Goal: Task Accomplishment & Management: Manage account settings

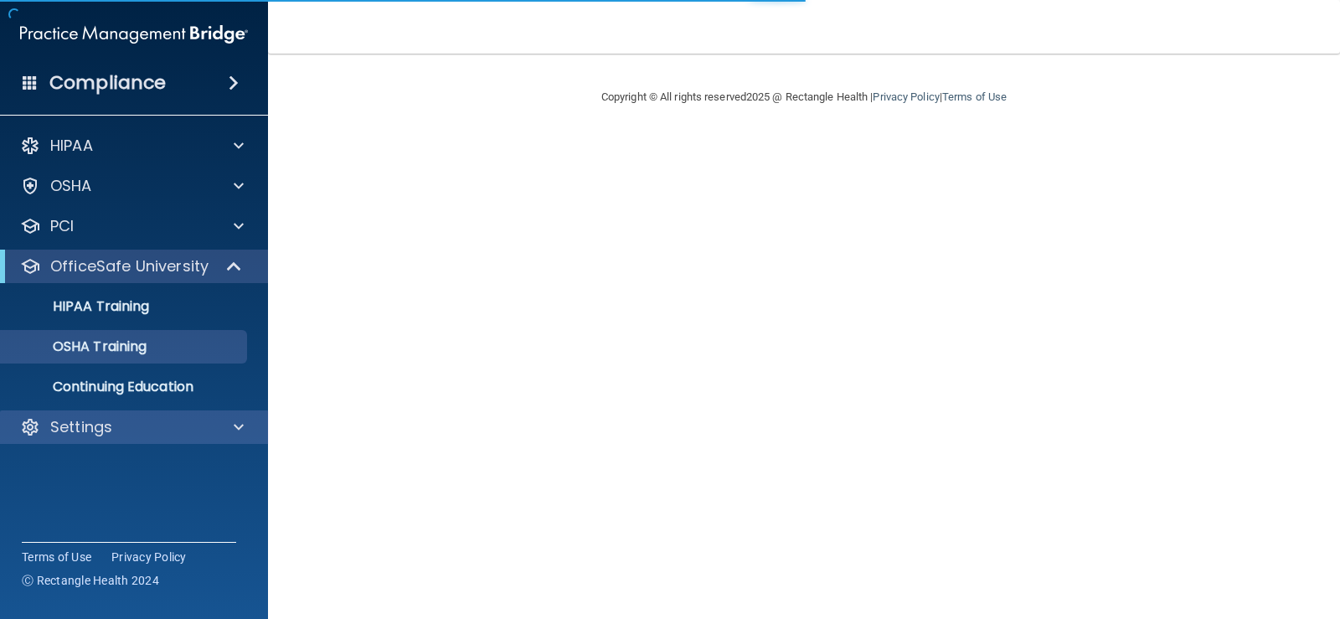
click at [113, 443] on div "Settings" at bounding box center [134, 426] width 269 height 33
click at [224, 435] on div at bounding box center [236, 427] width 42 height 20
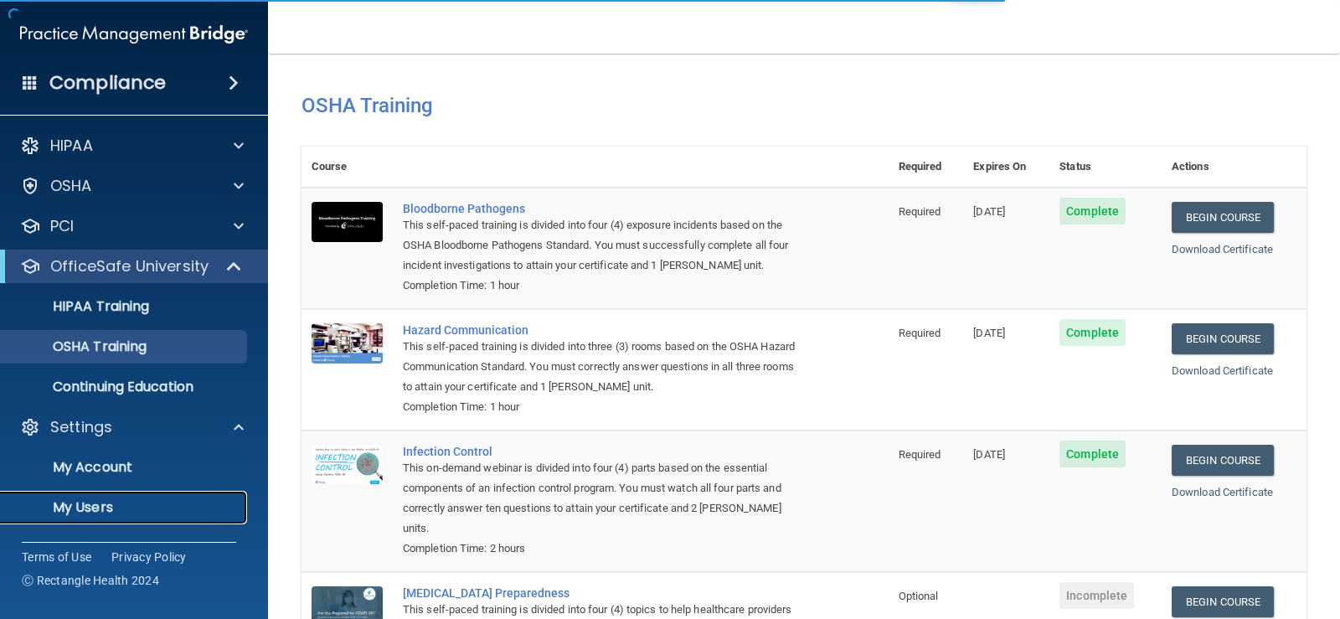
click at [98, 513] on p "My Users" at bounding box center [125, 507] width 229 height 17
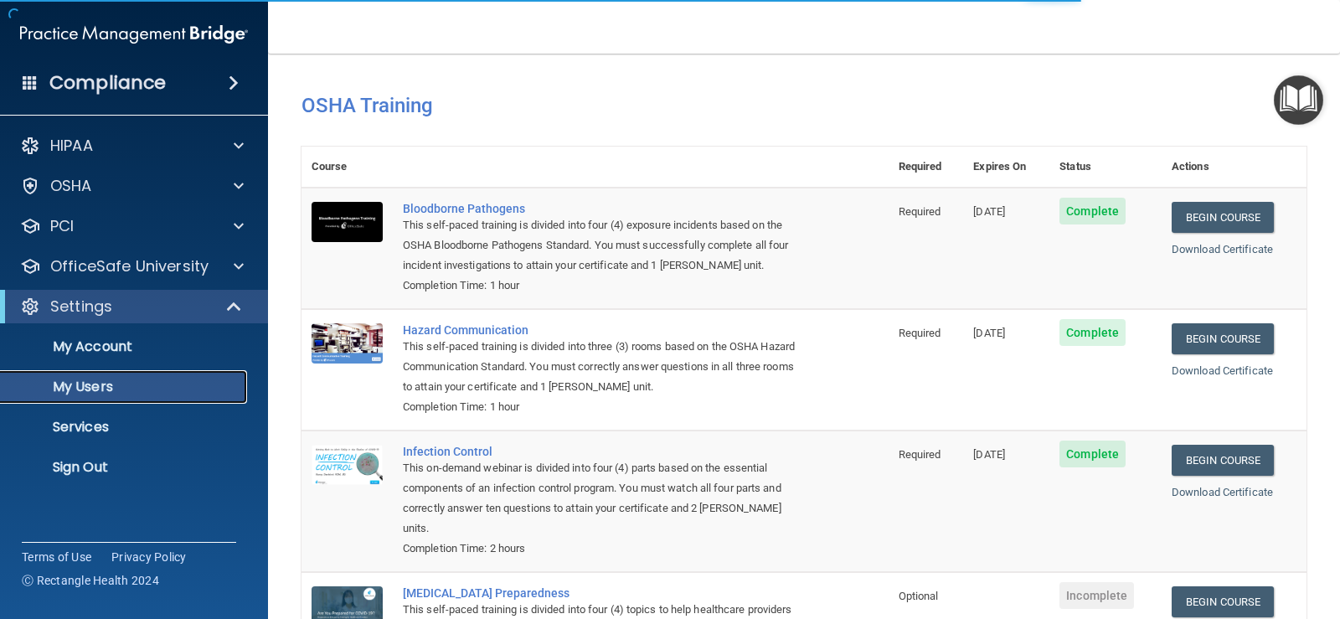
select select "20"
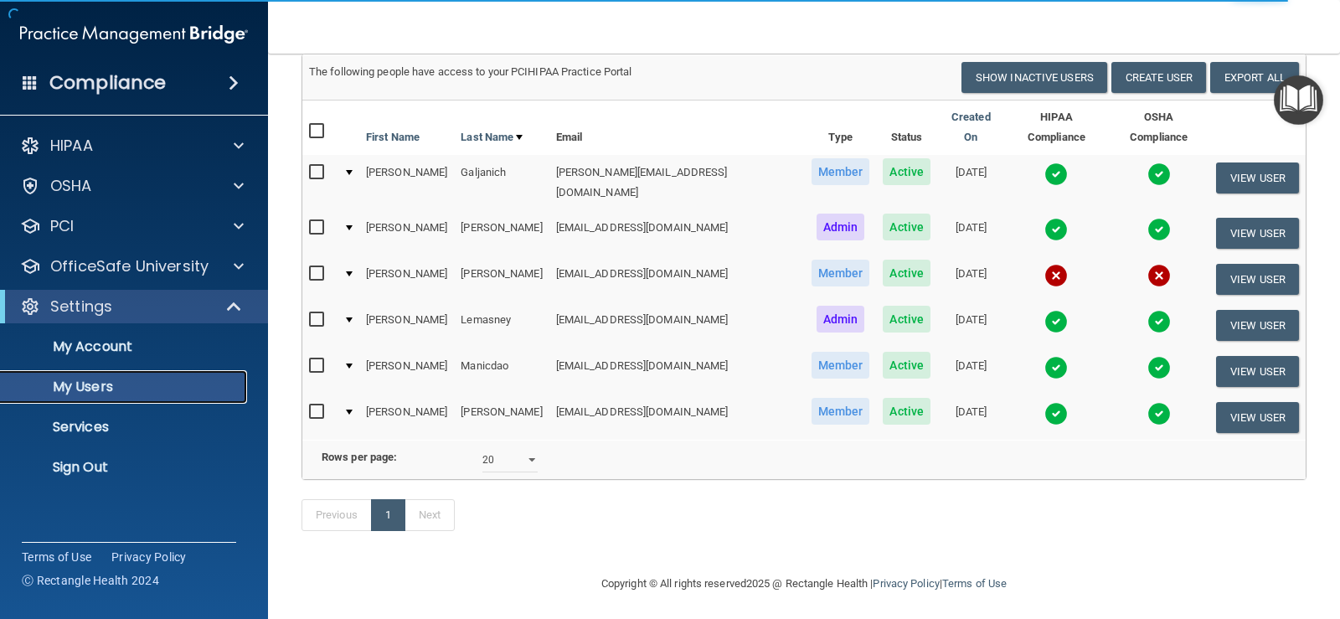
scroll to position [122, 0]
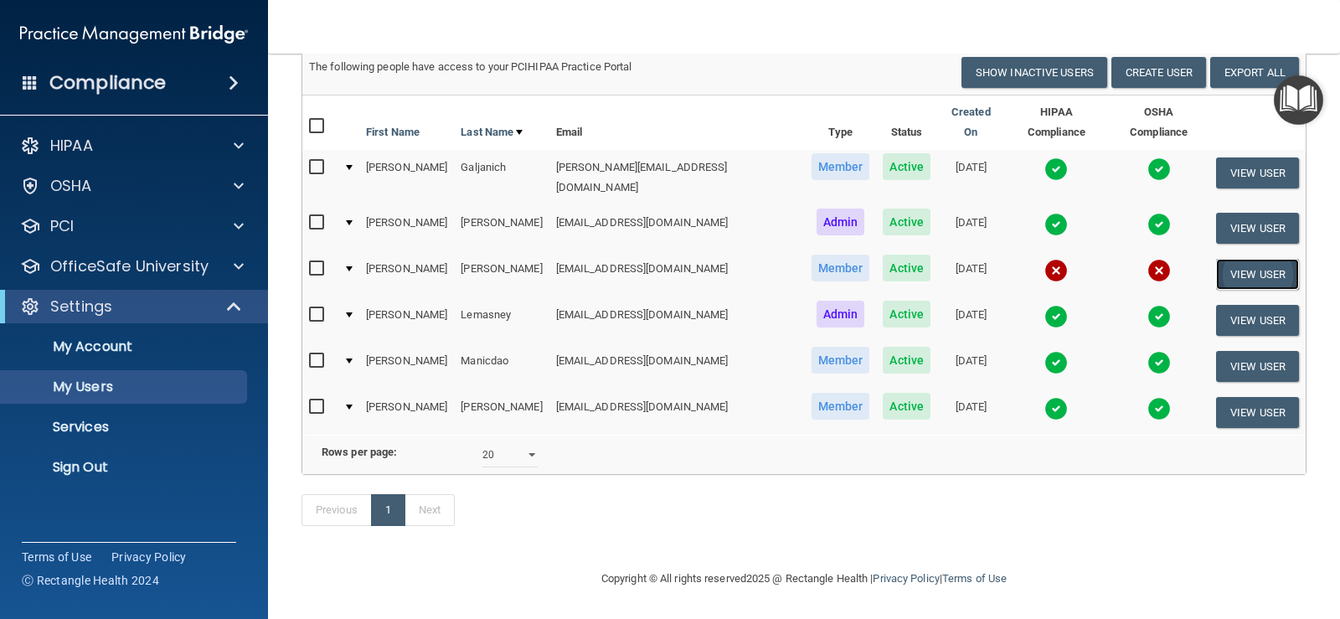
click at [1226, 259] on button "View User" at bounding box center [1257, 274] width 83 height 31
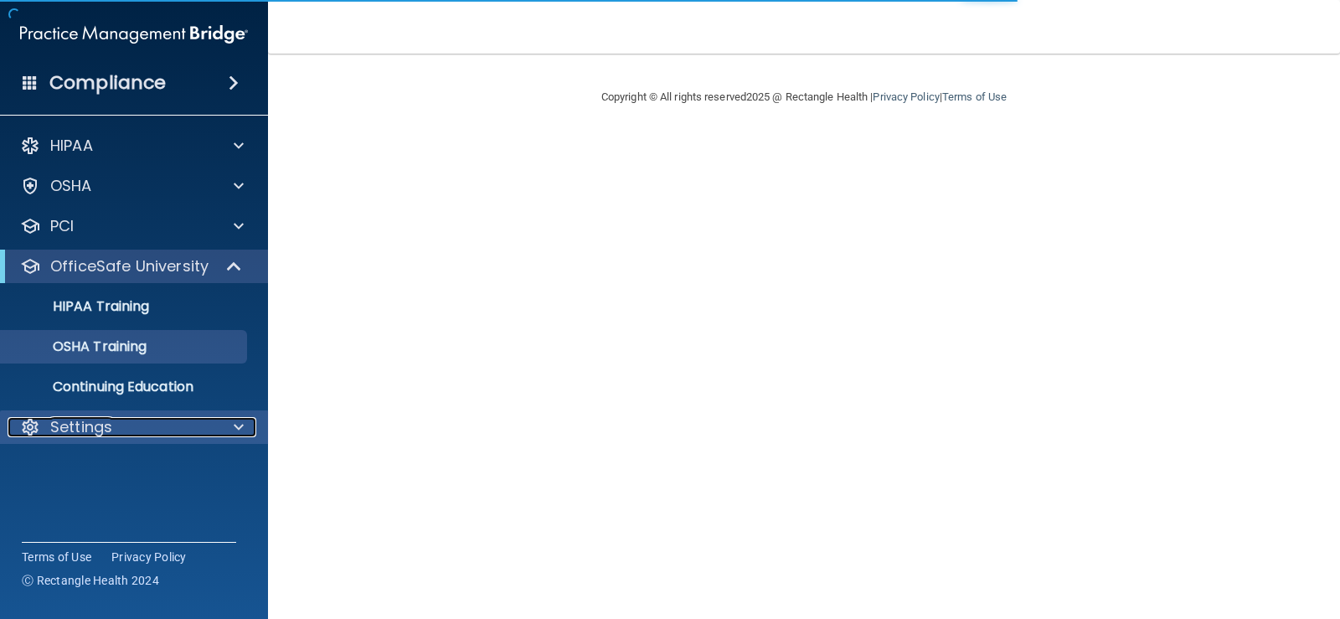
click at [106, 426] on p "Settings" at bounding box center [81, 427] width 62 height 20
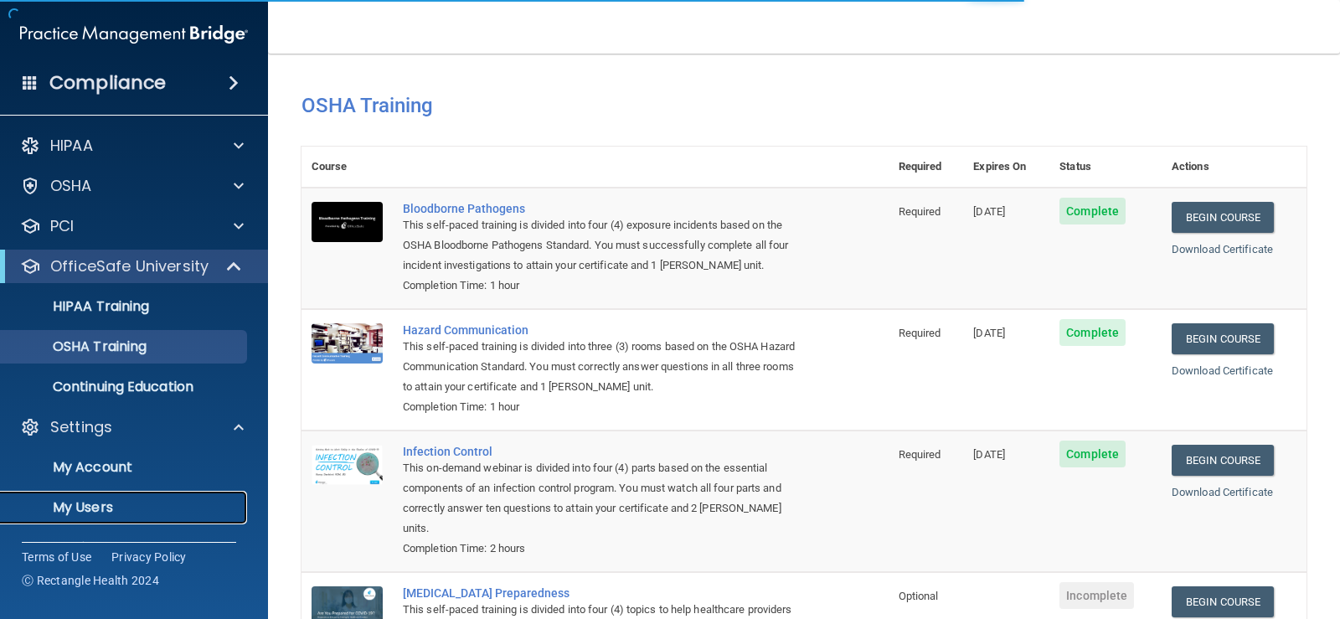
click at [99, 496] on link "My Users" at bounding box center [115, 507] width 264 height 33
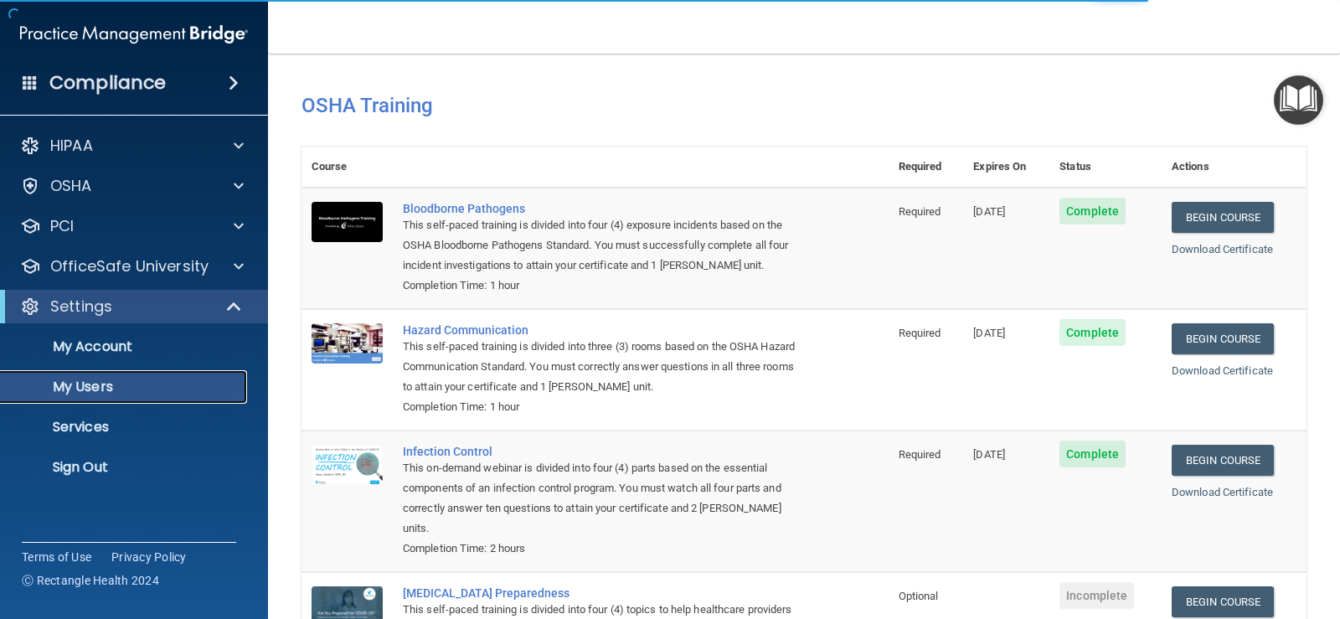
select select "20"
